Goal: Task Accomplishment & Management: Use online tool/utility

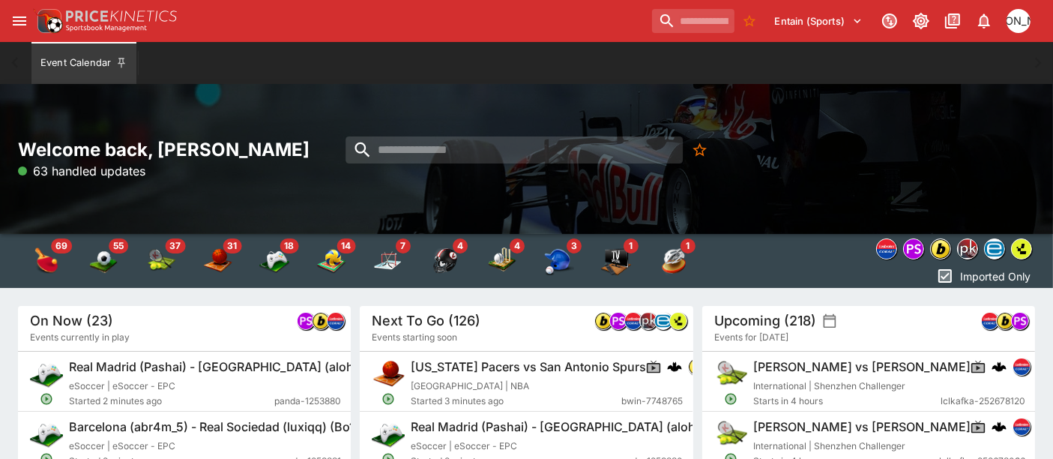
click at [25, 25] on icon "open drawer" at bounding box center [19, 21] width 18 height 18
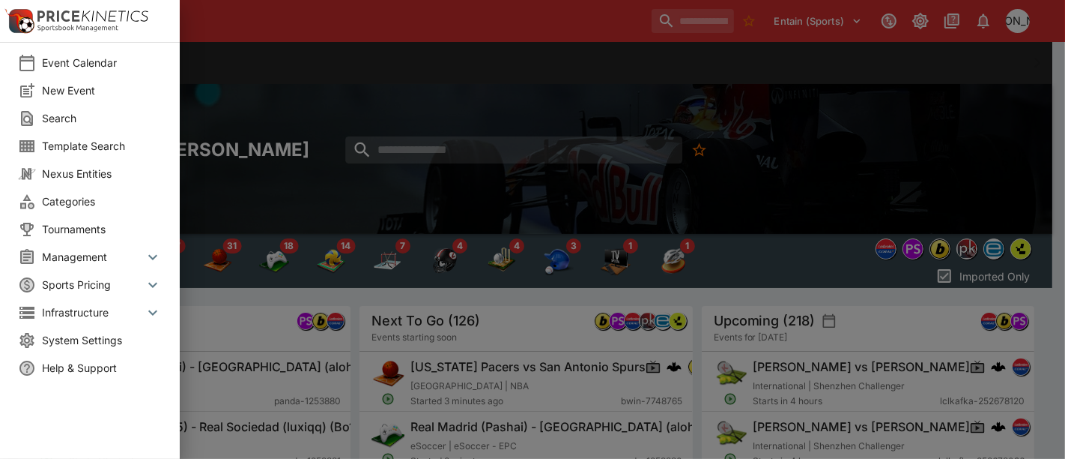
click at [90, 260] on span "Management" at bounding box center [93, 257] width 102 height 16
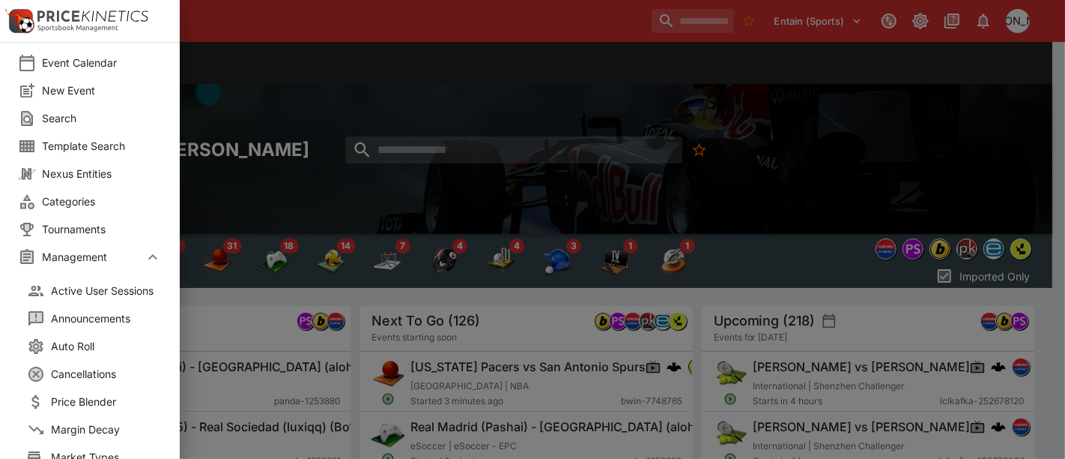
click at [91, 351] on span "Auto Roll" at bounding box center [111, 346] width 120 height 16
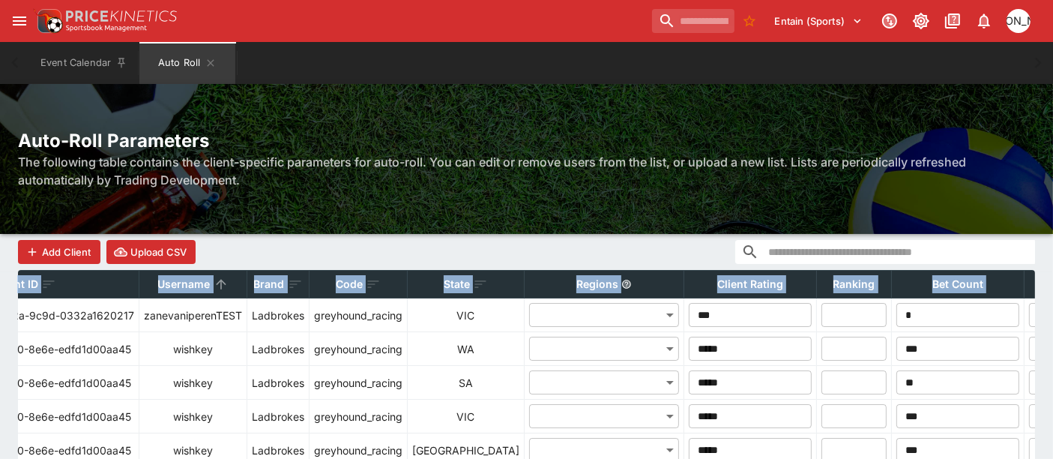
scroll to position [0, 329]
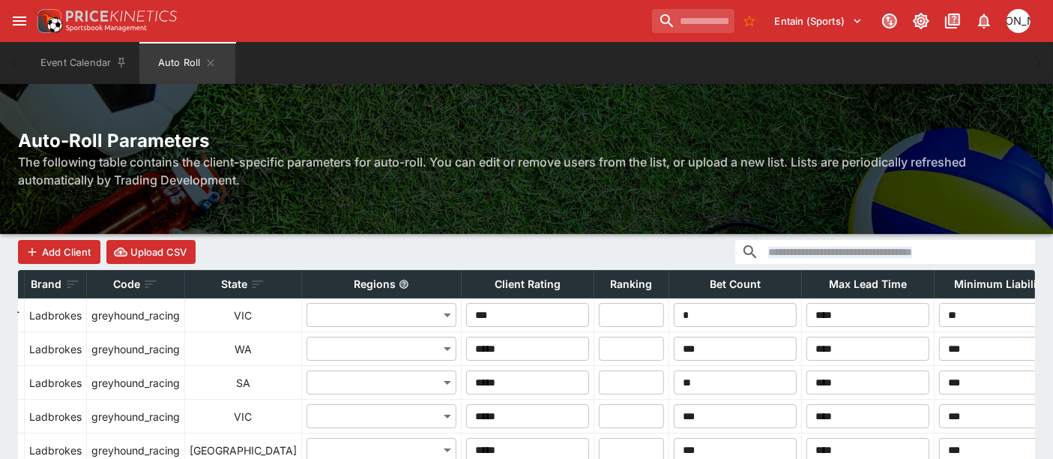
drag, startPoint x: 615, startPoint y: 284, endPoint x: 560, endPoint y: 254, distance: 63.0
click at [554, 250] on div "Add Client Upload CSV" at bounding box center [526, 252] width 1017 height 36
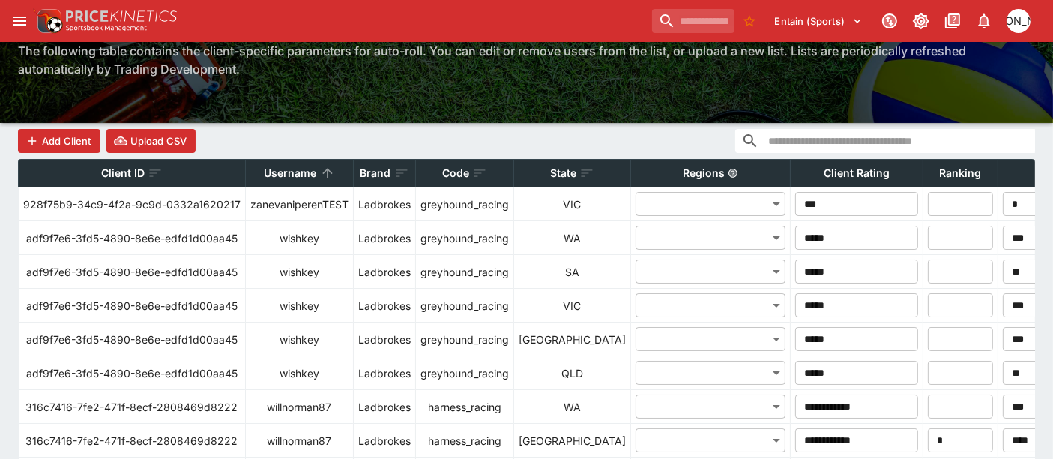
scroll to position [0, 0]
drag, startPoint x: 196, startPoint y: 169, endPoint x: 13, endPoint y: 165, distance: 183.6
click at [270, 139] on div "Add Client Upload CSV" at bounding box center [526, 141] width 1017 height 36
drag, startPoint x: 1065, startPoint y: 176, endPoint x: 386, endPoint y: 166, distance: 678.9
click at [426, 134] on div "Add Client Upload CSV" at bounding box center [526, 141] width 1017 height 36
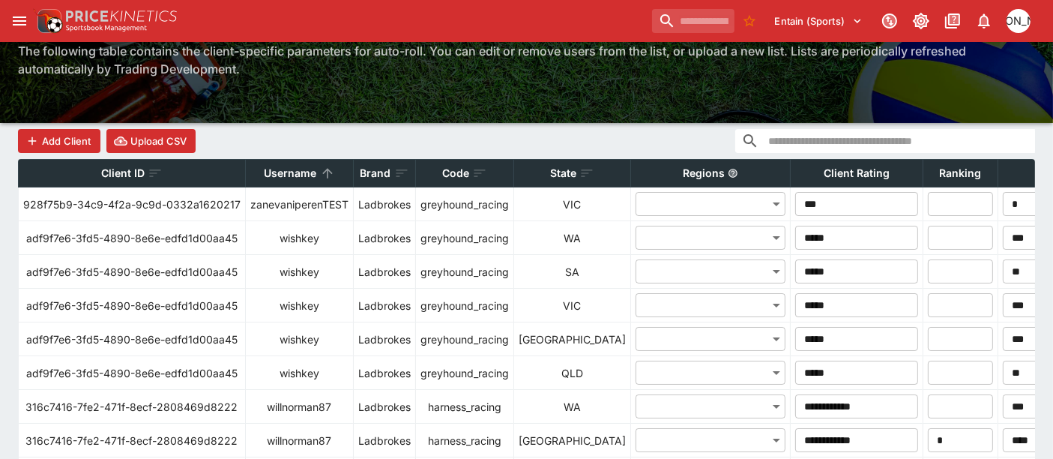
drag, startPoint x: 270, startPoint y: 148, endPoint x: 545, endPoint y: 94, distance: 279.5
click at [504, 151] on div "Add Client Upload CSV" at bounding box center [526, 141] width 1017 height 36
click at [248, 142] on div "Add Client Upload CSV" at bounding box center [526, 141] width 1017 height 36
drag, startPoint x: 250, startPoint y: 141, endPoint x: 447, endPoint y: 151, distance: 197.3
click at [447, 151] on div "Add Client Upload CSV" at bounding box center [526, 141] width 1017 height 36
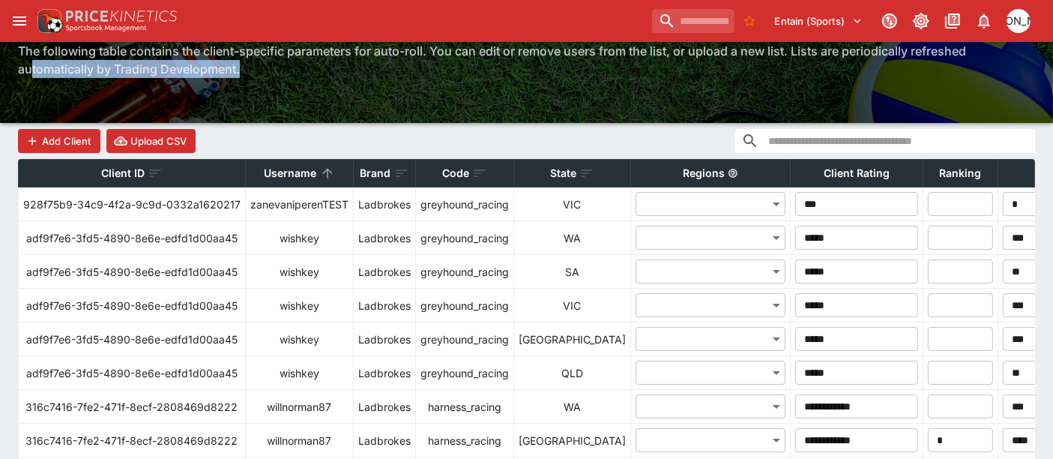
drag, startPoint x: 30, startPoint y: 103, endPoint x: 289, endPoint y: 95, distance: 259.4
click at [289, 95] on div "Auto-Roll Parameters The following table contains the client-specific parameter…" at bounding box center [526, 48] width 1053 height 150
click at [297, 86] on div "Auto-Roll Parameters The following table contains the client-specific parameter…" at bounding box center [526, 48] width 1053 height 150
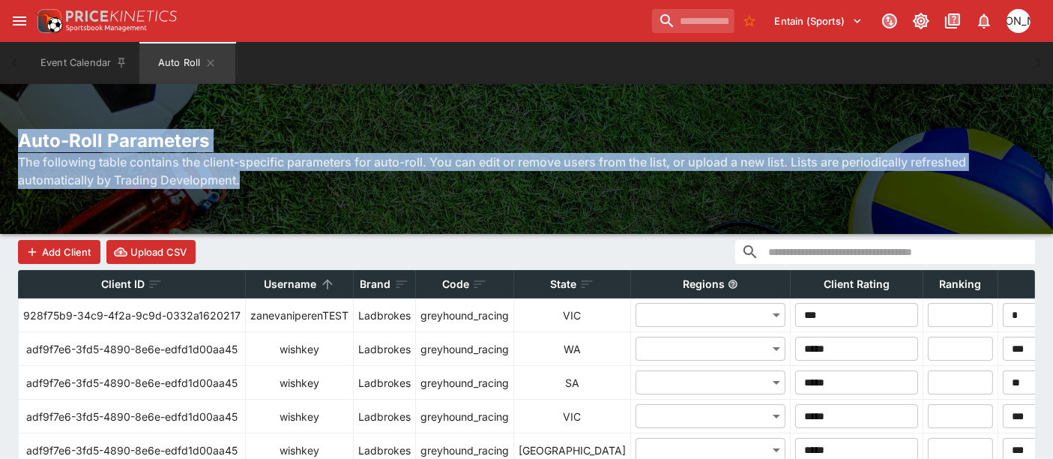
drag, startPoint x: 313, startPoint y: 70, endPoint x: 1, endPoint y: 84, distance: 312.0
click at [1, 84] on div "Auto-Roll Parameters The following table contains the client-specific parameter…" at bounding box center [526, 159] width 1053 height 150
click at [61, 130] on h2 "Auto-Roll Parameters" at bounding box center [526, 140] width 1017 height 23
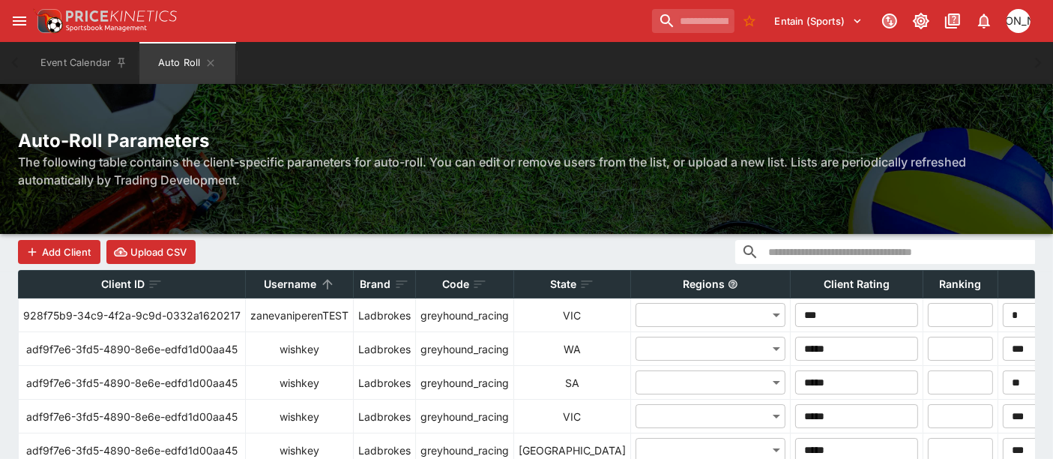
scroll to position [111, 0]
